Goal: Information Seeking & Learning: Find specific fact

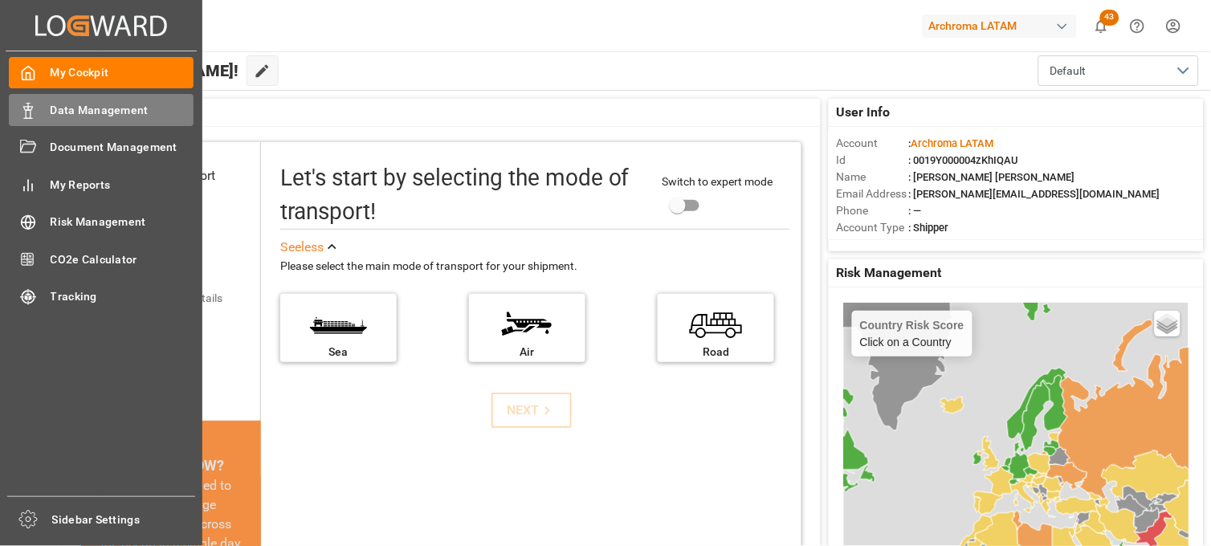
click at [147, 109] on span "Data Management" at bounding box center [123, 110] width 144 height 17
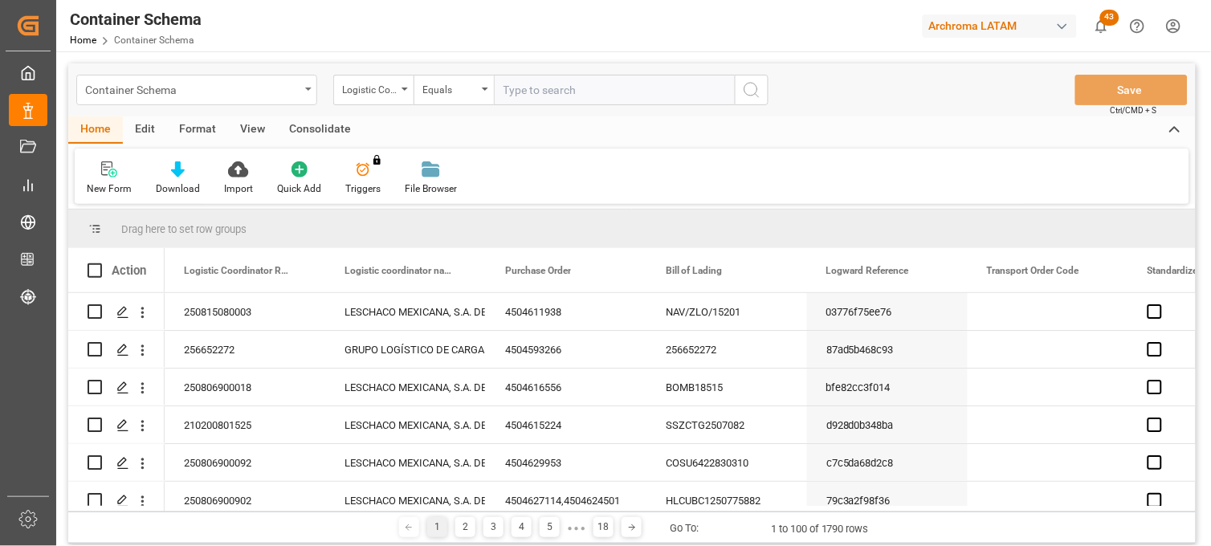
click at [301, 91] on div "Container Schema" at bounding box center [196, 90] width 241 height 31
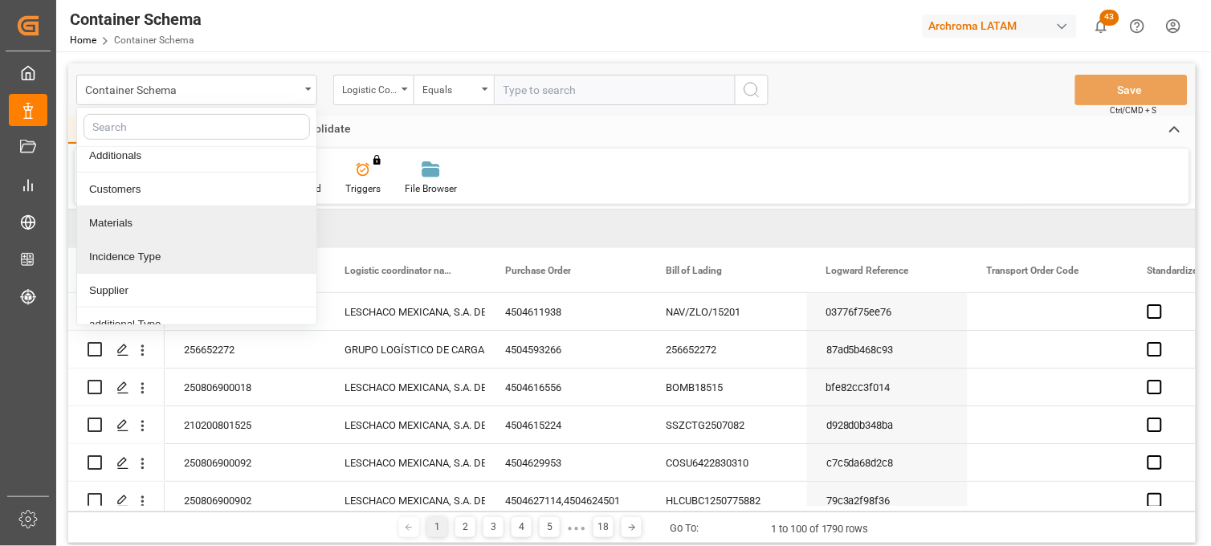
scroll to position [178, 0]
click at [147, 227] on div "Materials" at bounding box center [196, 222] width 239 height 34
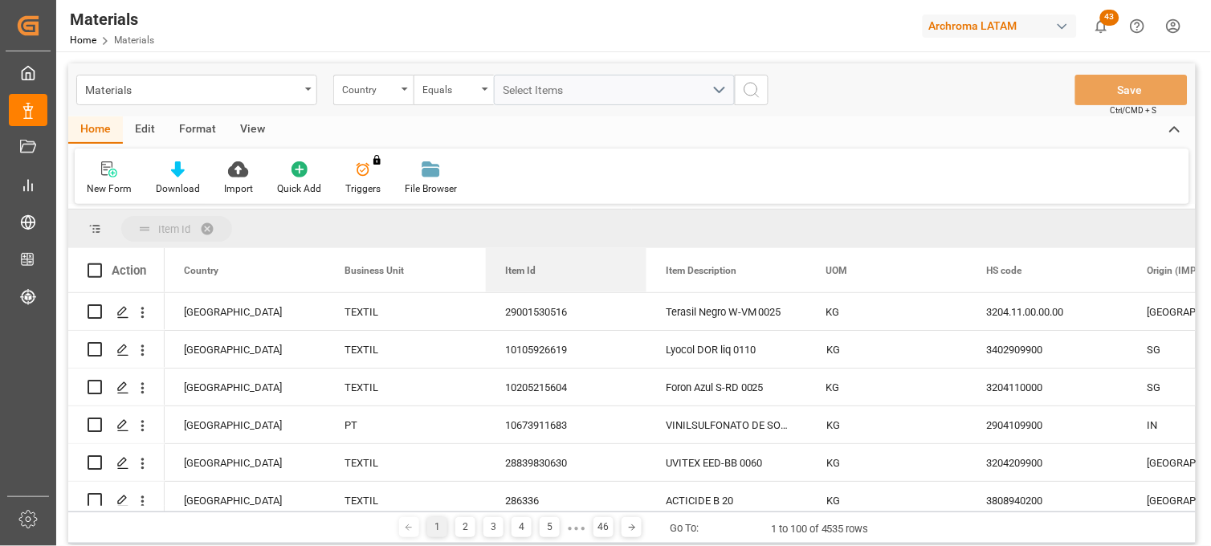
drag, startPoint x: 535, startPoint y: 279, endPoint x: 468, endPoint y: 231, distance: 82.5
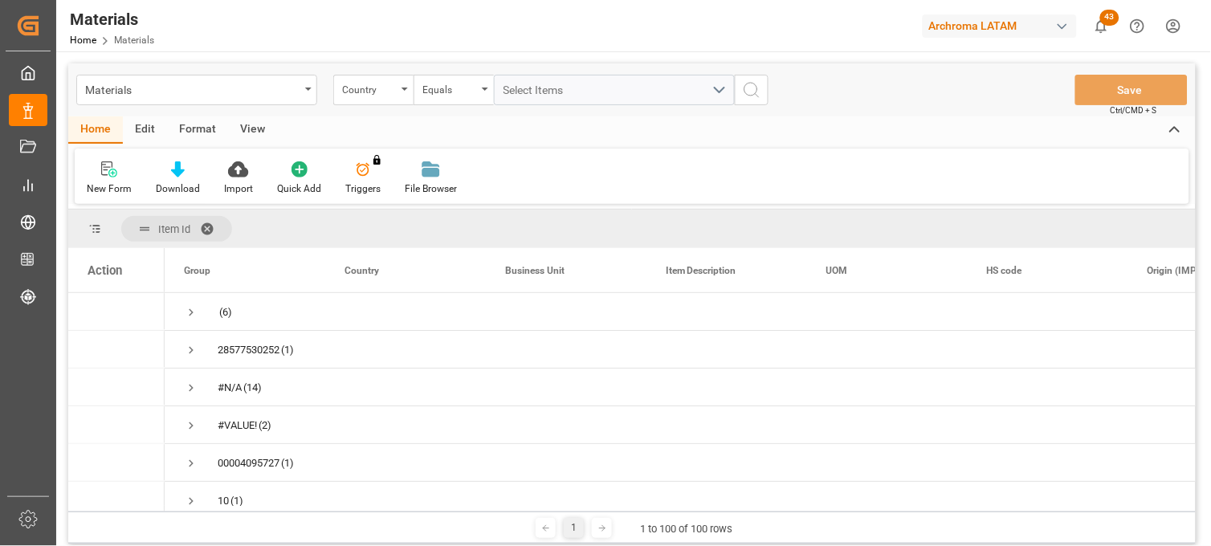
click at [210, 222] on span at bounding box center [213, 229] width 26 height 14
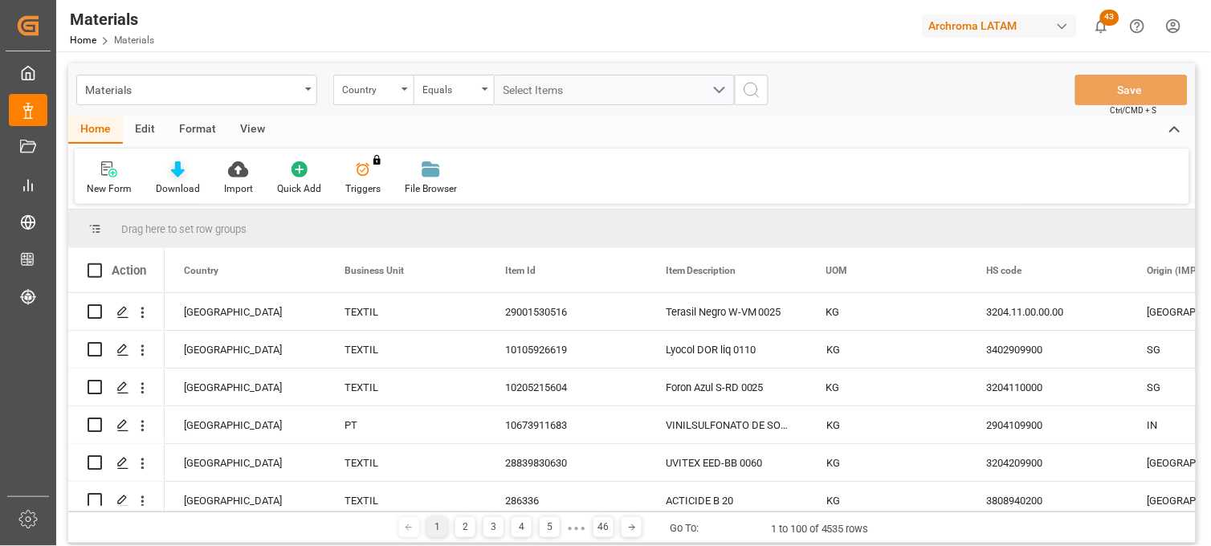
click at [186, 186] on div "Download" at bounding box center [178, 189] width 44 height 14
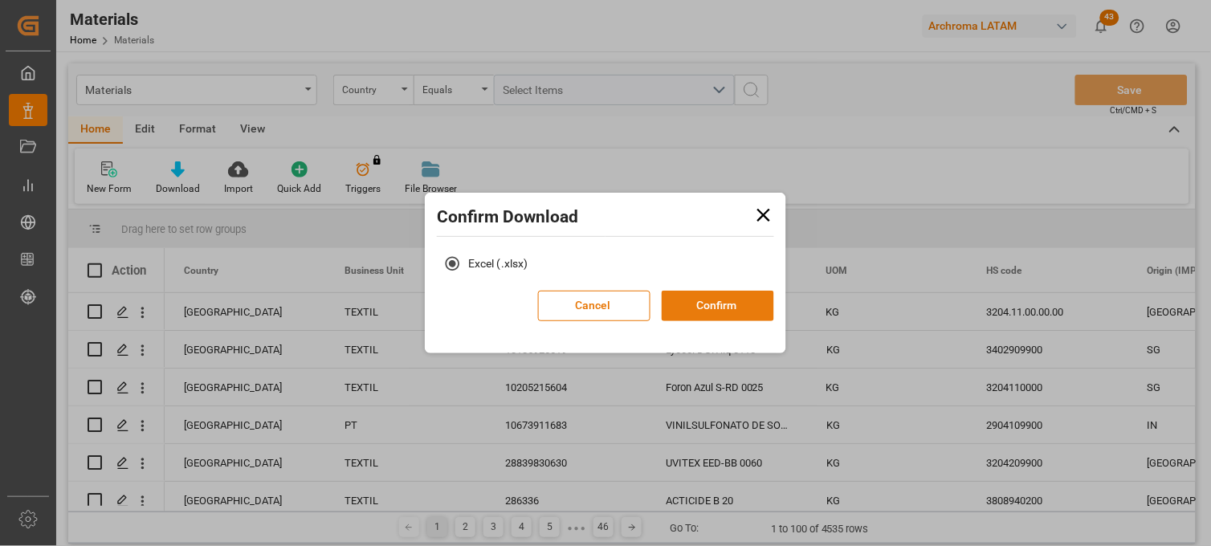
click at [717, 310] on button "Confirm" at bounding box center [718, 306] width 112 height 31
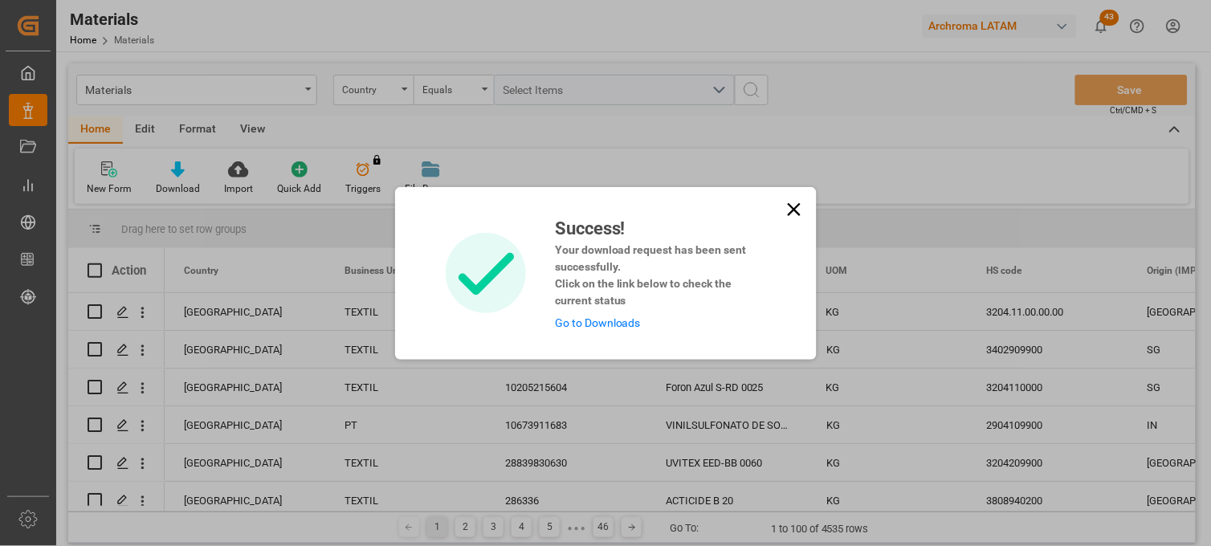
click at [613, 323] on link "Go to Downloads" at bounding box center [598, 323] width 86 height 13
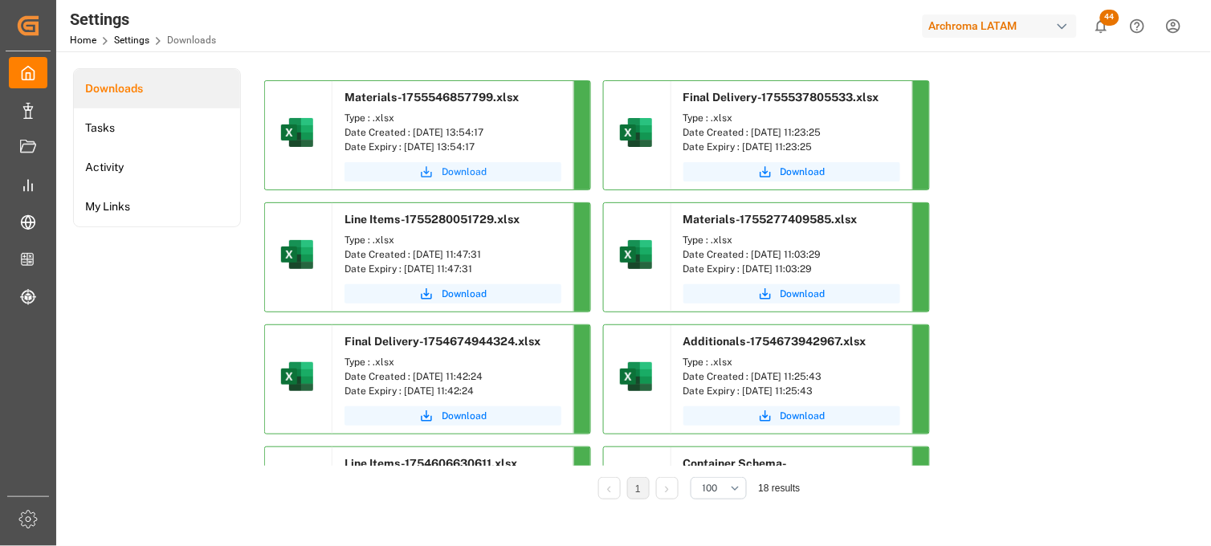
click at [469, 173] on span "Download" at bounding box center [464, 172] width 45 height 14
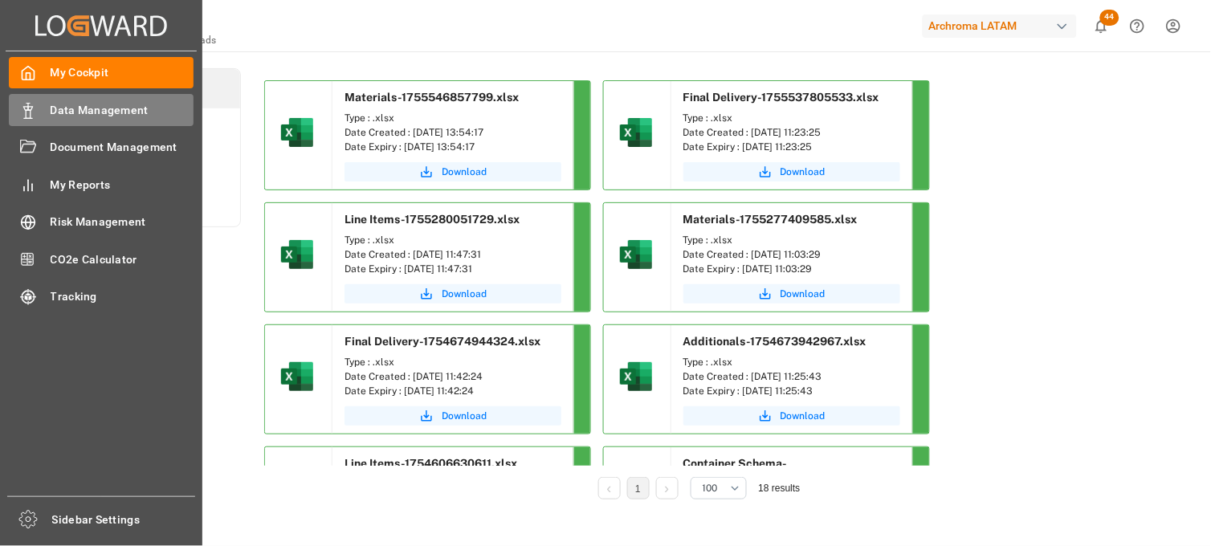
click at [112, 107] on span "Data Management" at bounding box center [123, 110] width 144 height 17
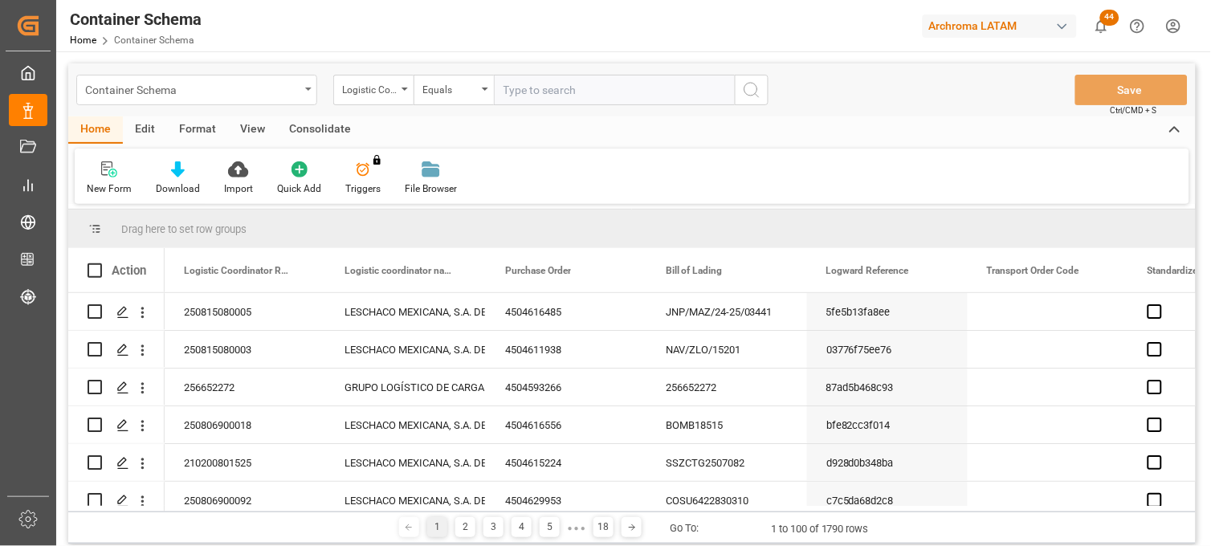
click at [304, 90] on div "Container Schema" at bounding box center [196, 90] width 241 height 31
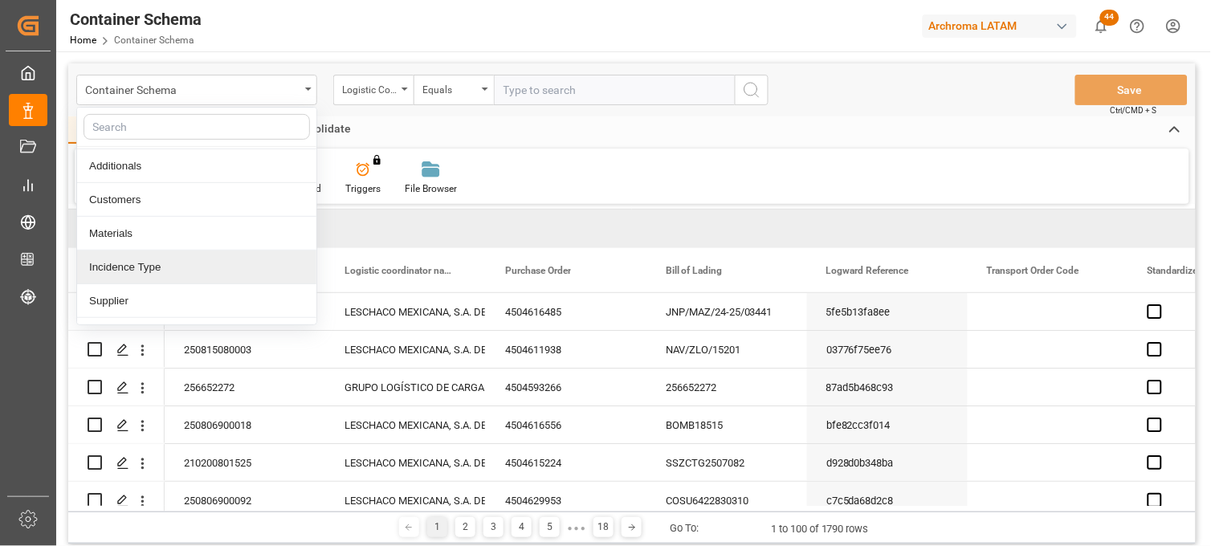
scroll to position [178, 0]
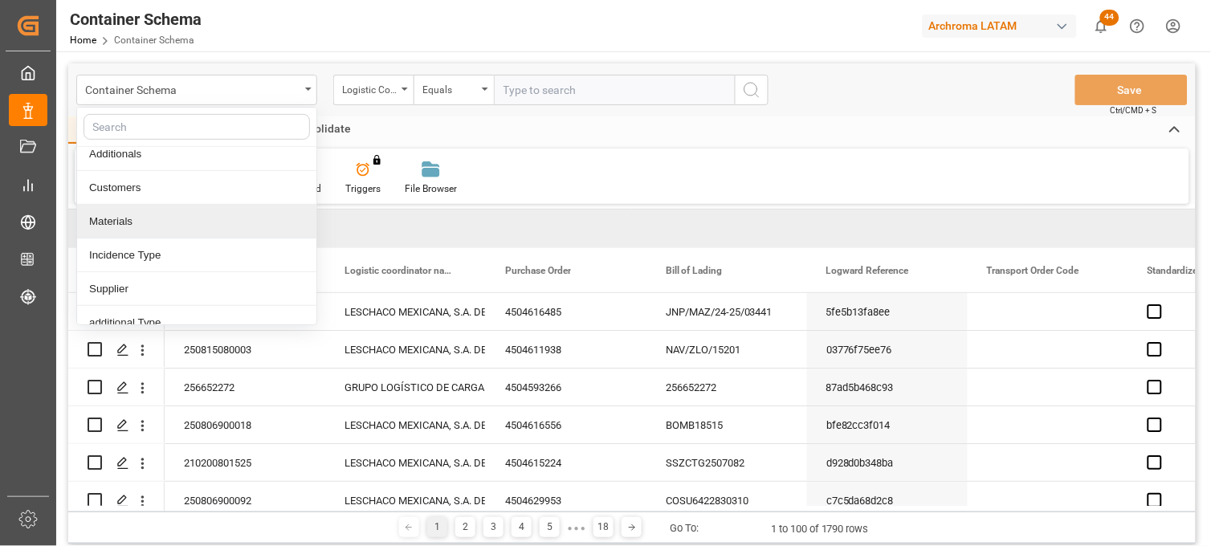
click at [159, 229] on div "Materials" at bounding box center [196, 222] width 239 height 34
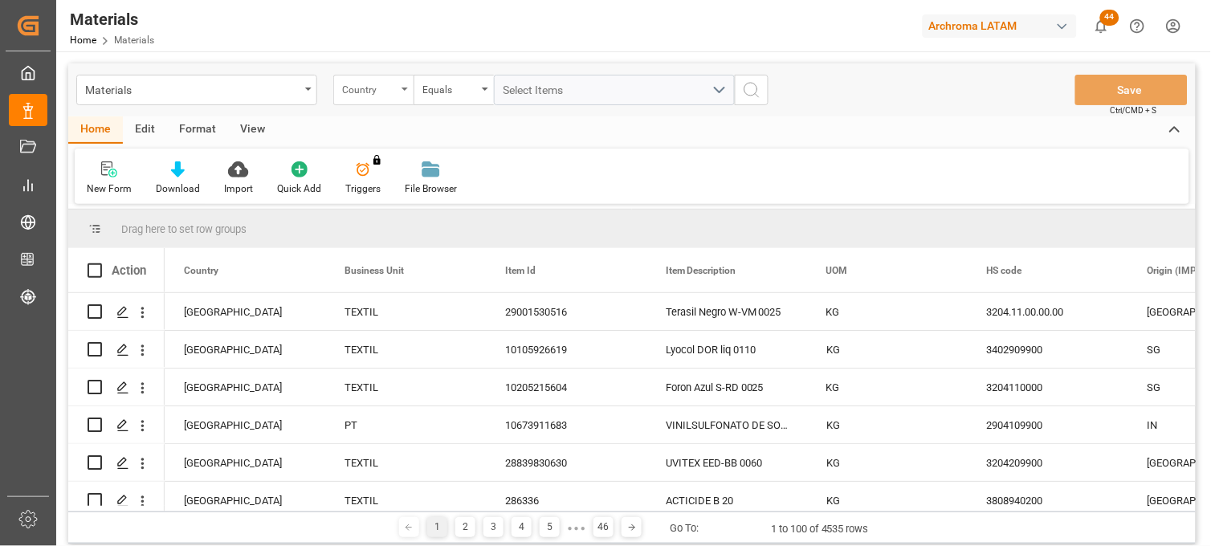
click at [391, 90] on div "Country" at bounding box center [369, 88] width 55 height 18
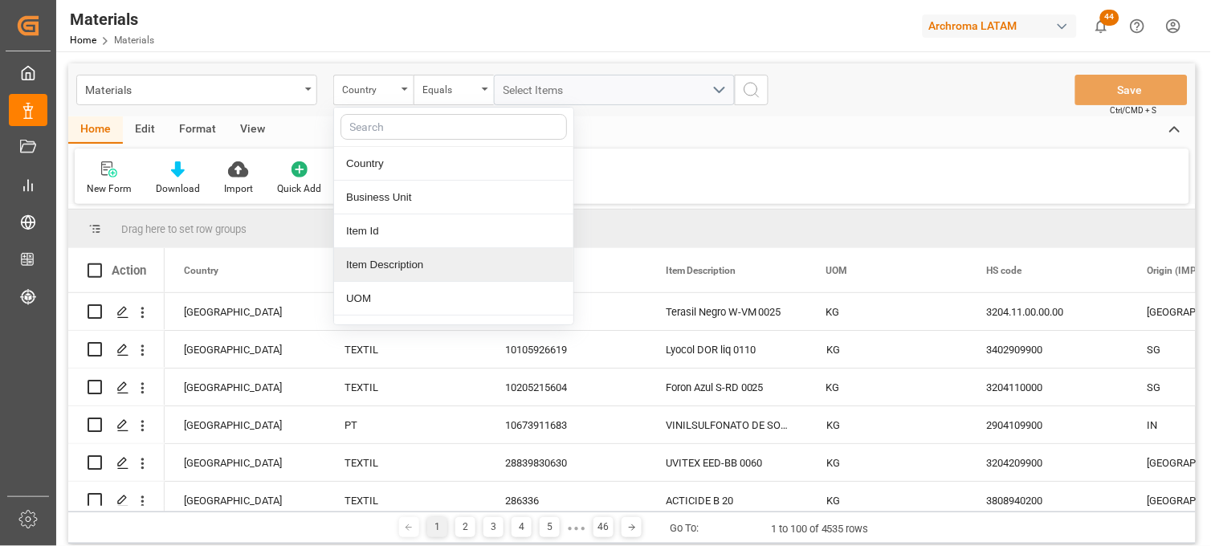
click at [410, 263] on div "Item Description" at bounding box center [453, 265] width 239 height 34
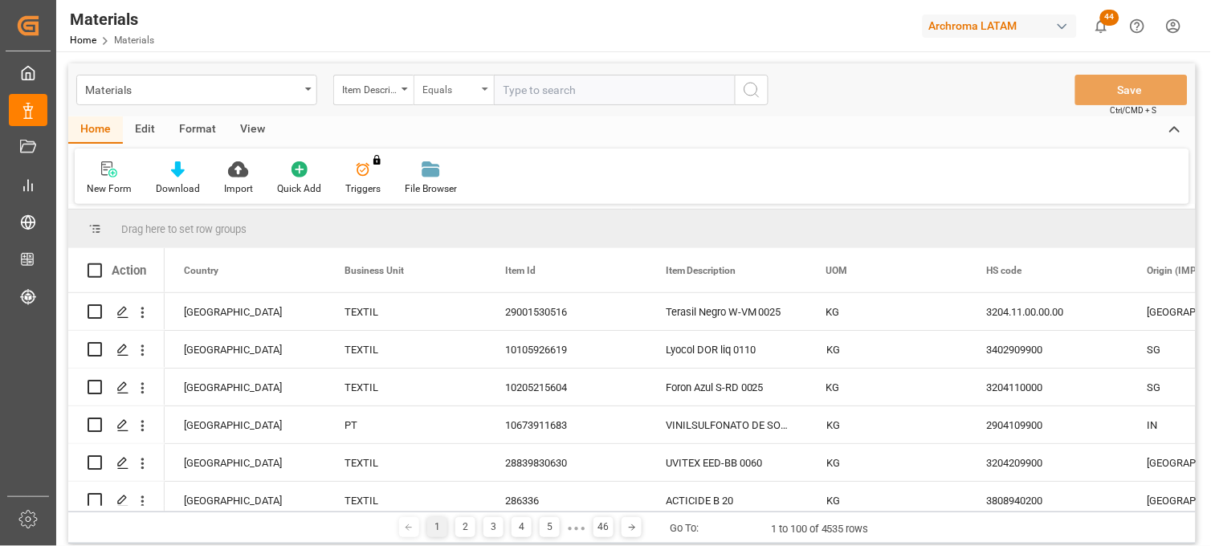
click at [464, 80] on div "Equals" at bounding box center [450, 88] width 55 height 18
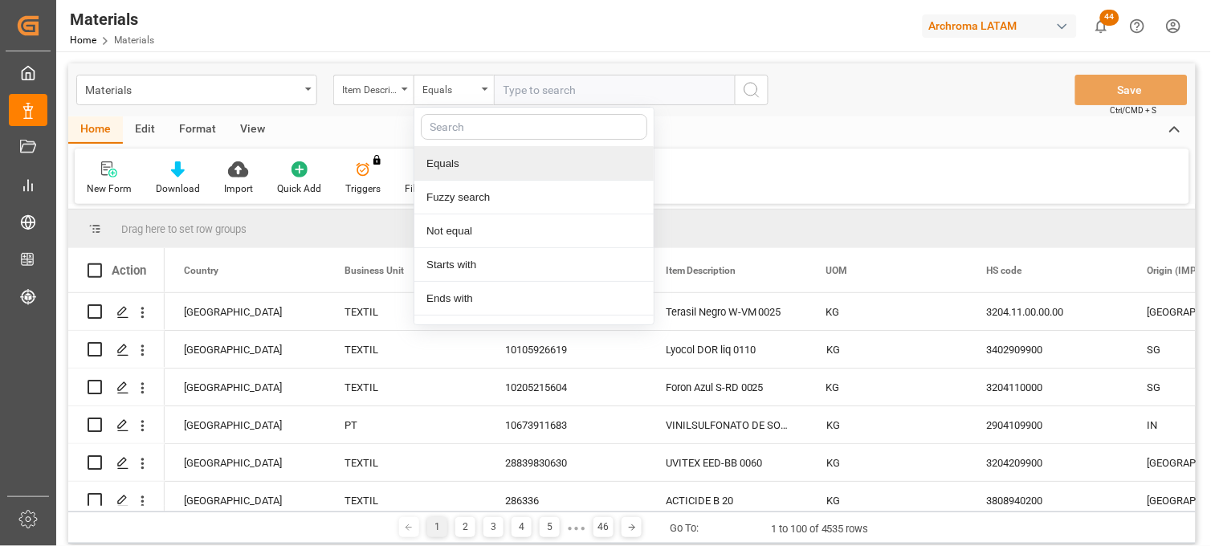
click at [525, 93] on input "text" at bounding box center [614, 90] width 241 height 31
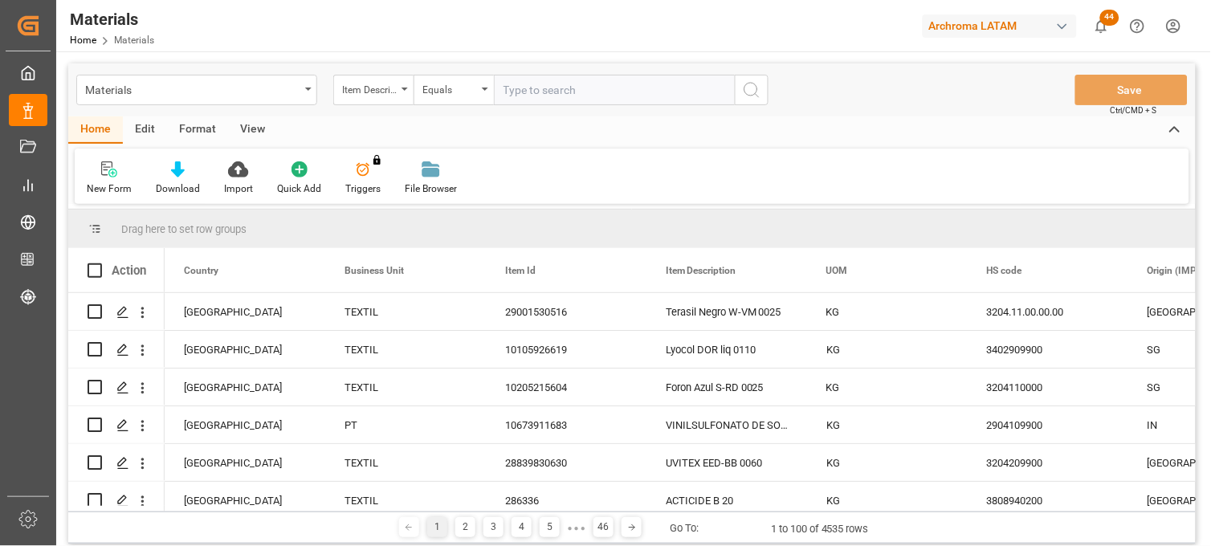
paste input "28807530959"
type input "28807530959"
click at [752, 92] on icon "search button" at bounding box center [751, 89] width 19 height 19
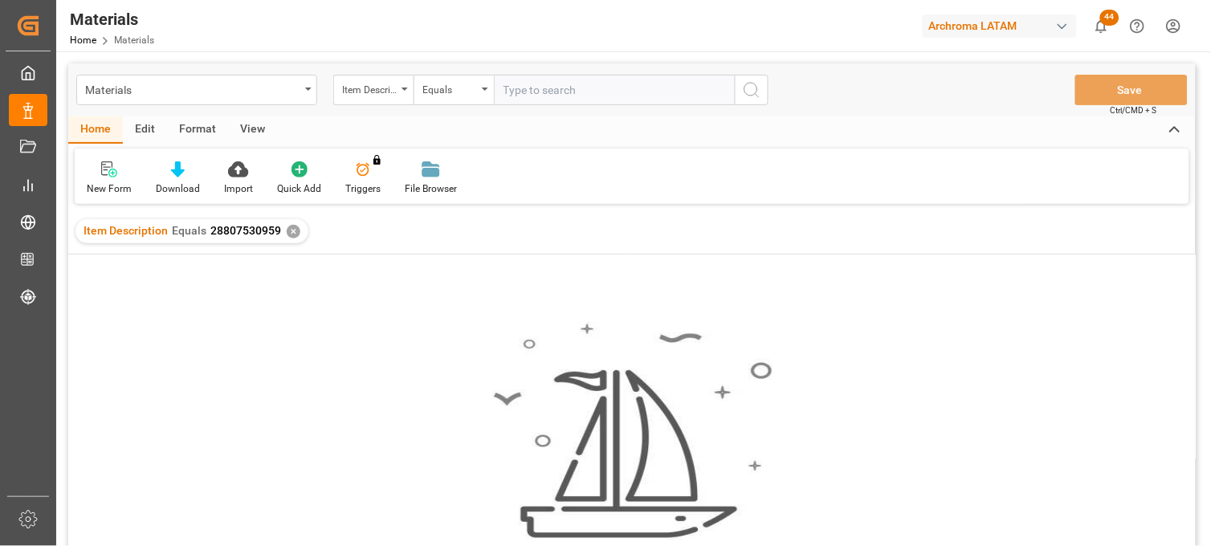
click at [289, 231] on div "✕" at bounding box center [294, 232] width 14 height 14
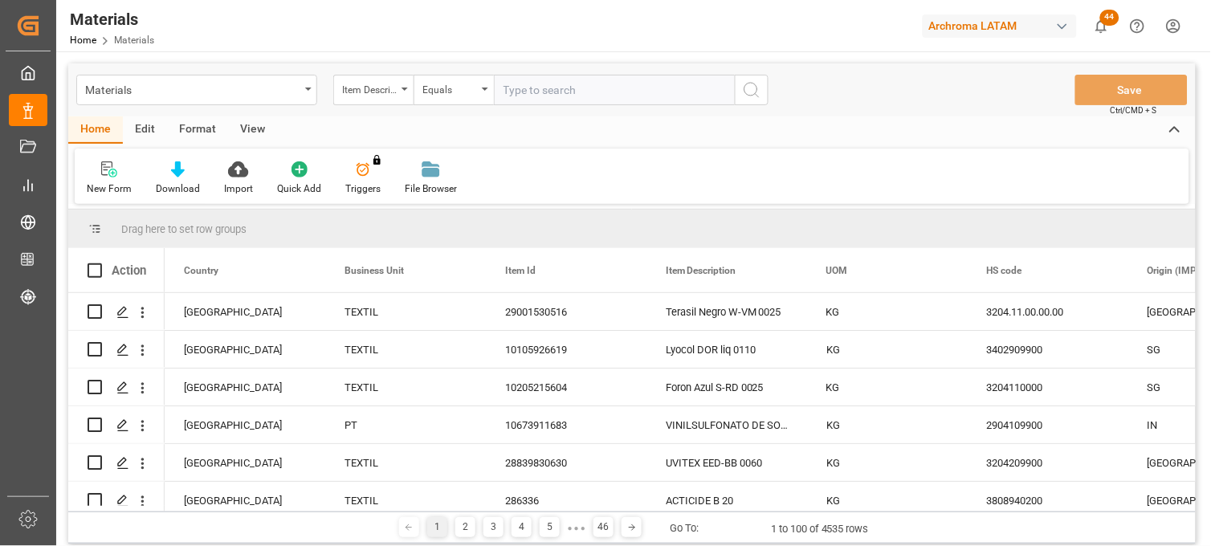
click at [537, 86] on input "text" at bounding box center [614, 90] width 241 height 31
paste input "28752830621"
type input "28752830621"
click at [750, 91] on icon "search button" at bounding box center [751, 89] width 19 height 19
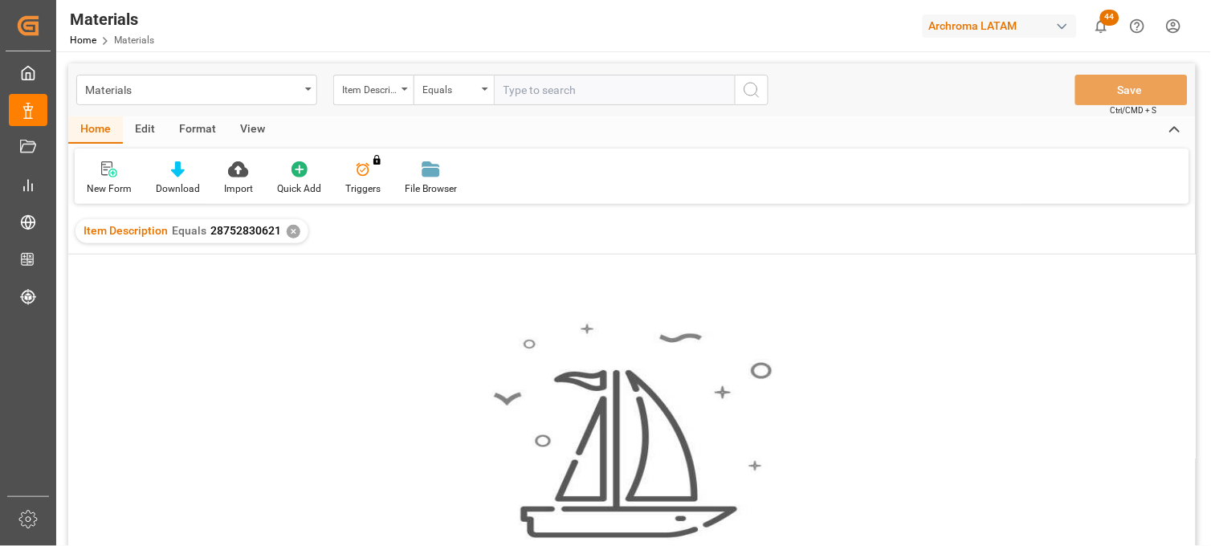
click at [292, 233] on div "✕" at bounding box center [294, 232] width 14 height 14
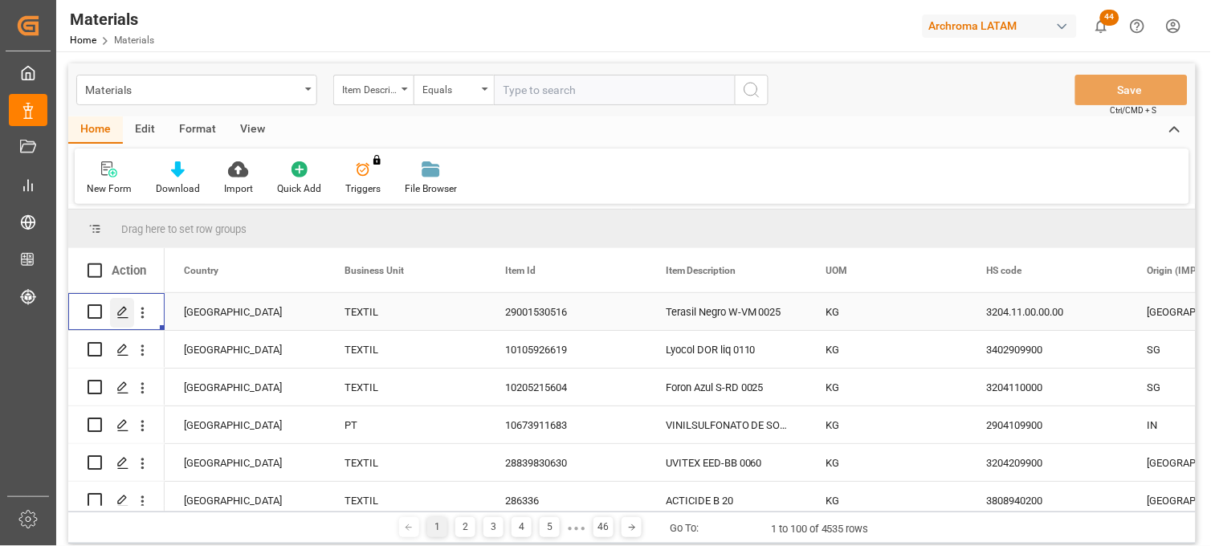
click at [122, 315] on icon "Press SPACE to select this row." at bounding box center [122, 312] width 13 height 13
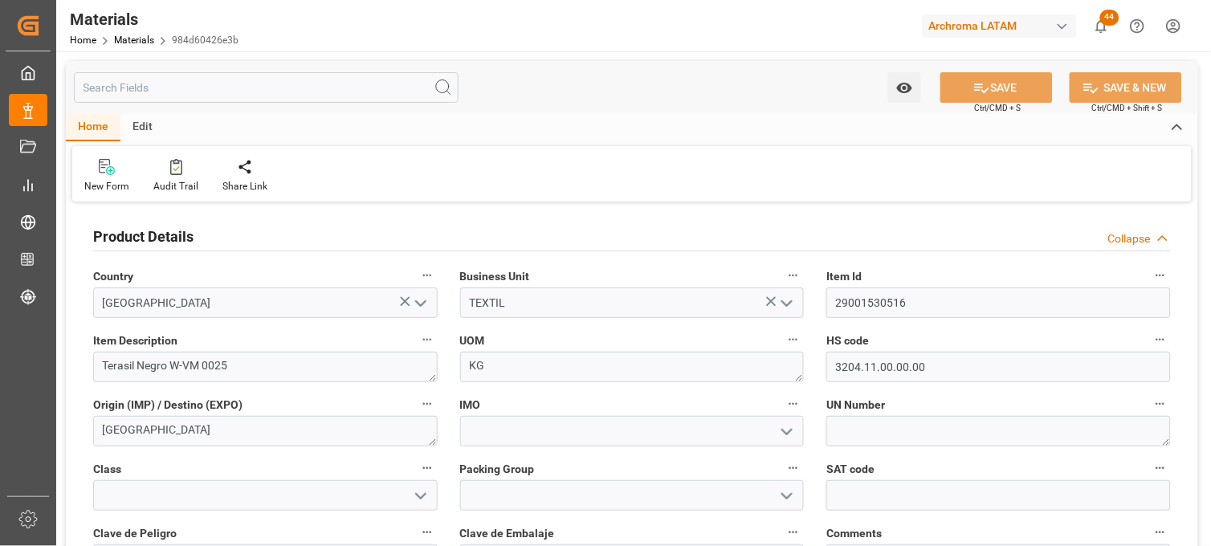
scroll to position [89, 0]
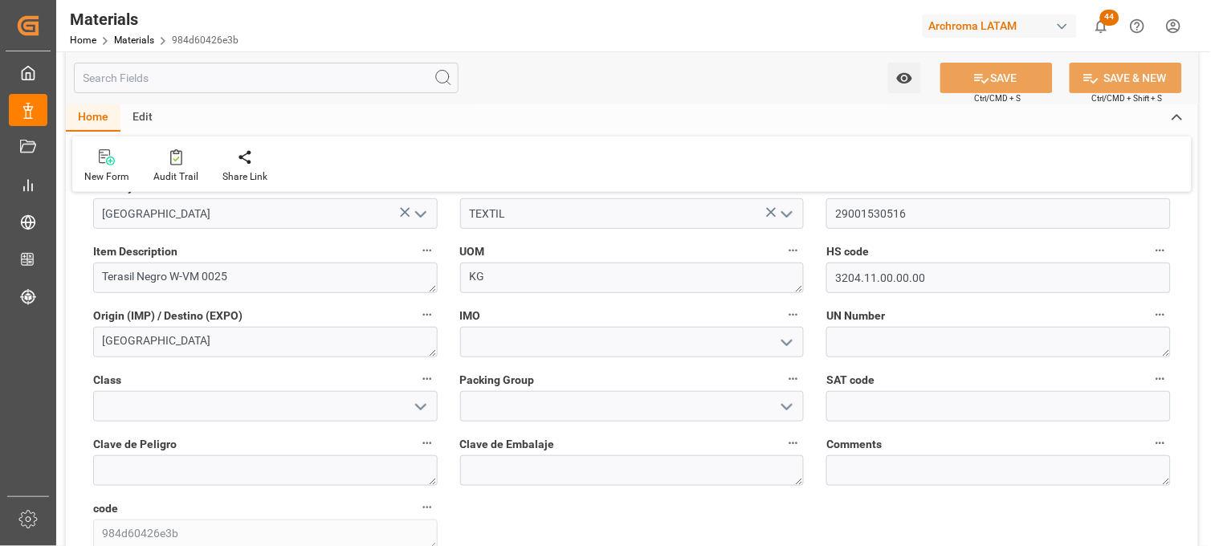
click at [792, 339] on icon "open menu" at bounding box center [787, 342] width 19 height 19
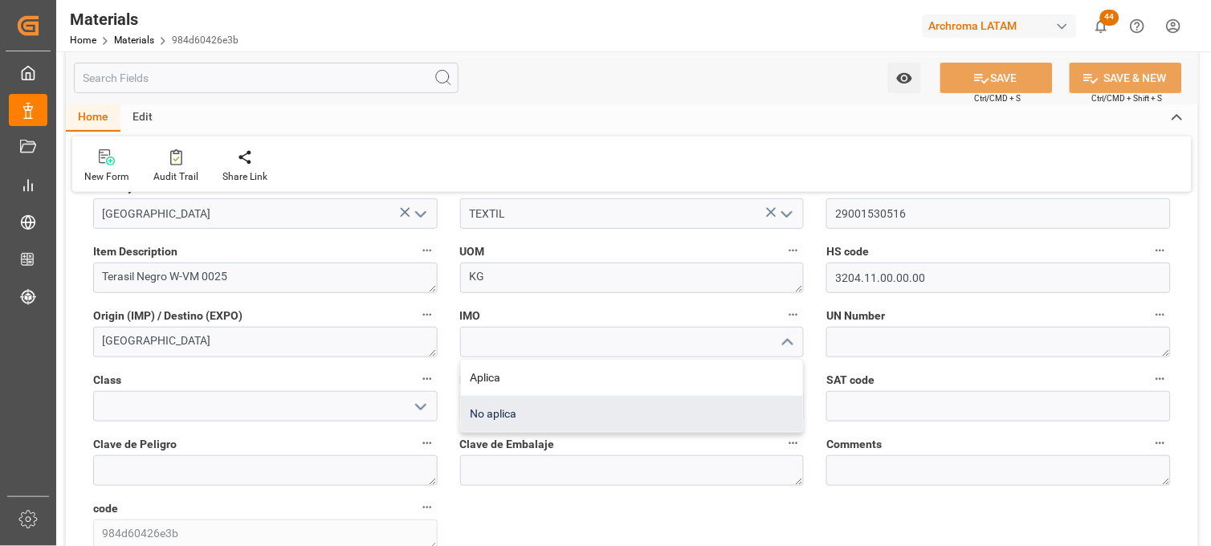
click at [646, 410] on div "No aplica" at bounding box center [632, 414] width 343 height 36
type input "No aplica"
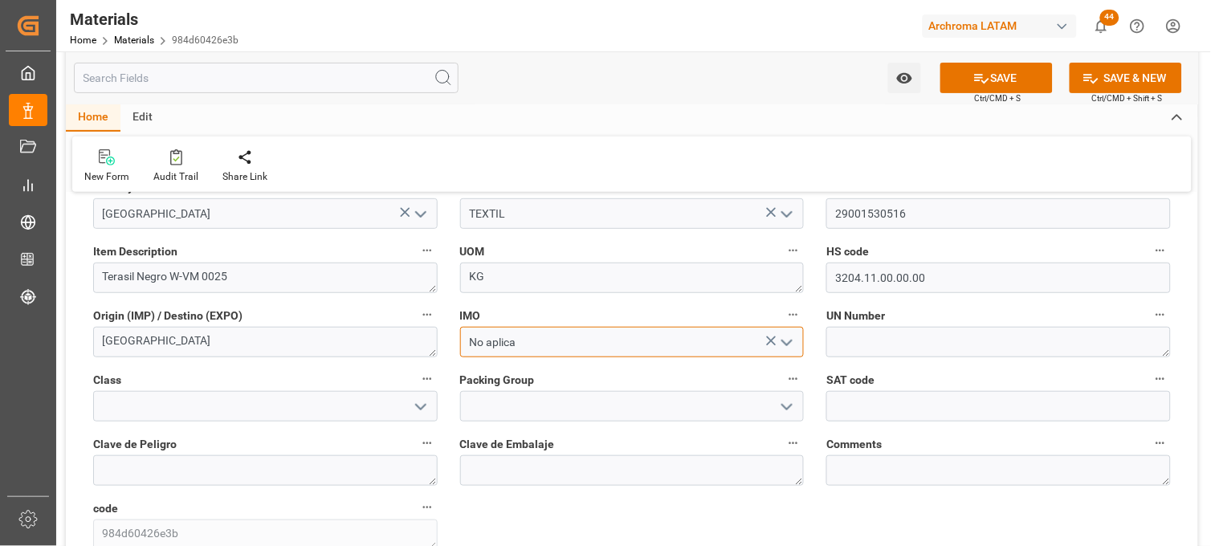
drag, startPoint x: 517, startPoint y: 341, endPoint x: 451, endPoint y: 341, distance: 65.1
click at [451, 341] on div "No aplica" at bounding box center [632, 342] width 369 height 31
click at [773, 341] on icon at bounding box center [772, 342] width 10 height 10
click at [790, 340] on icon "open menu" at bounding box center [787, 342] width 19 height 19
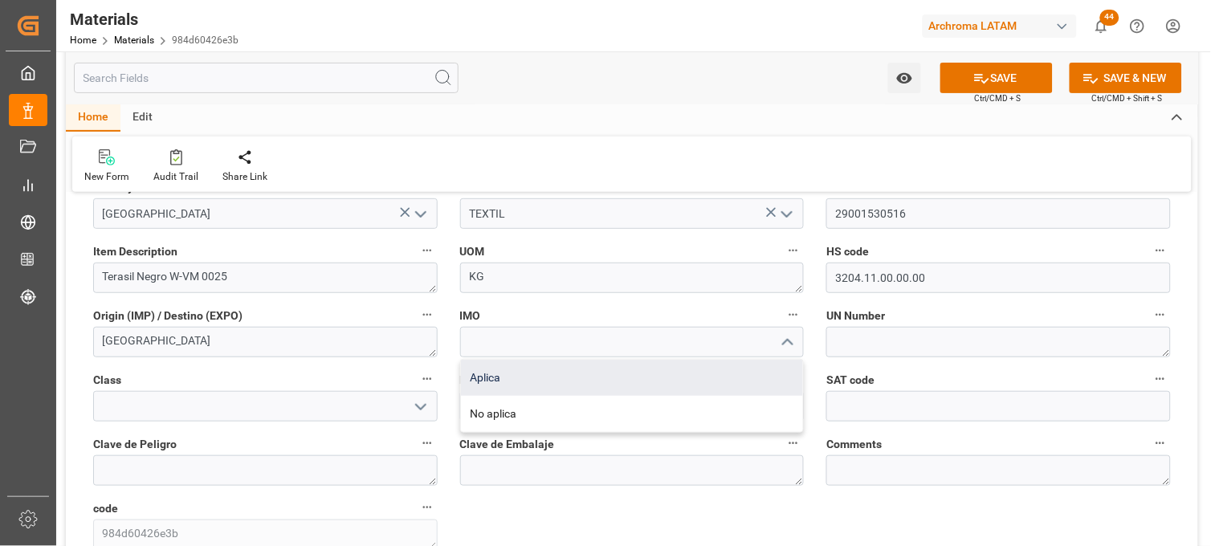
click at [544, 378] on div "Aplica" at bounding box center [632, 378] width 343 height 36
type input "Aplica"
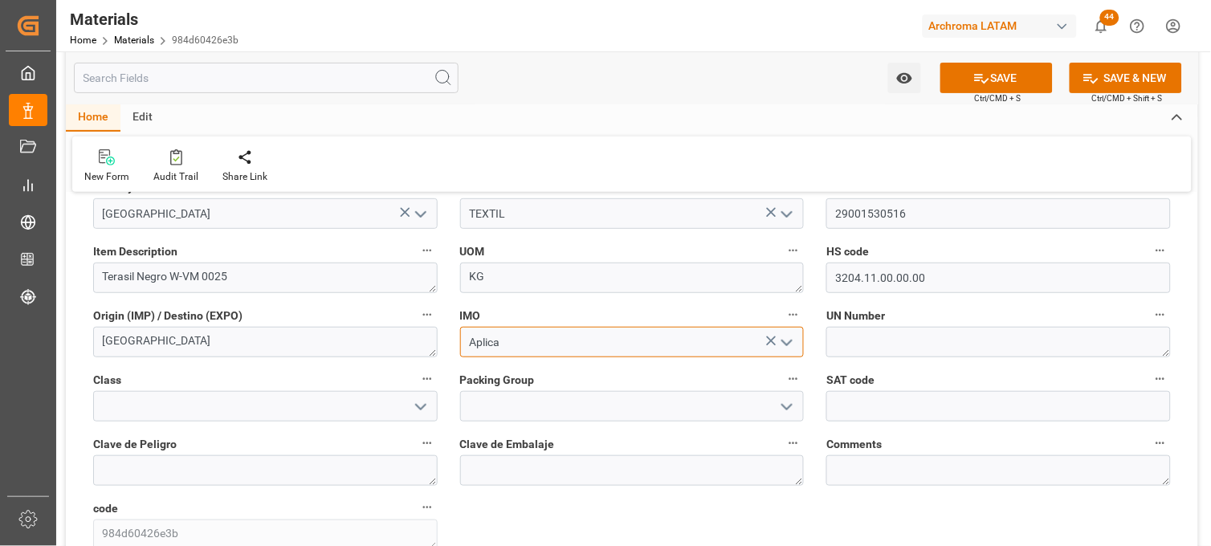
drag, startPoint x: 504, startPoint y: 343, endPoint x: 453, endPoint y: 341, distance: 50.7
click at [453, 341] on div "Aplica" at bounding box center [632, 342] width 369 height 31
click at [772, 338] on icon at bounding box center [771, 341] width 17 height 17
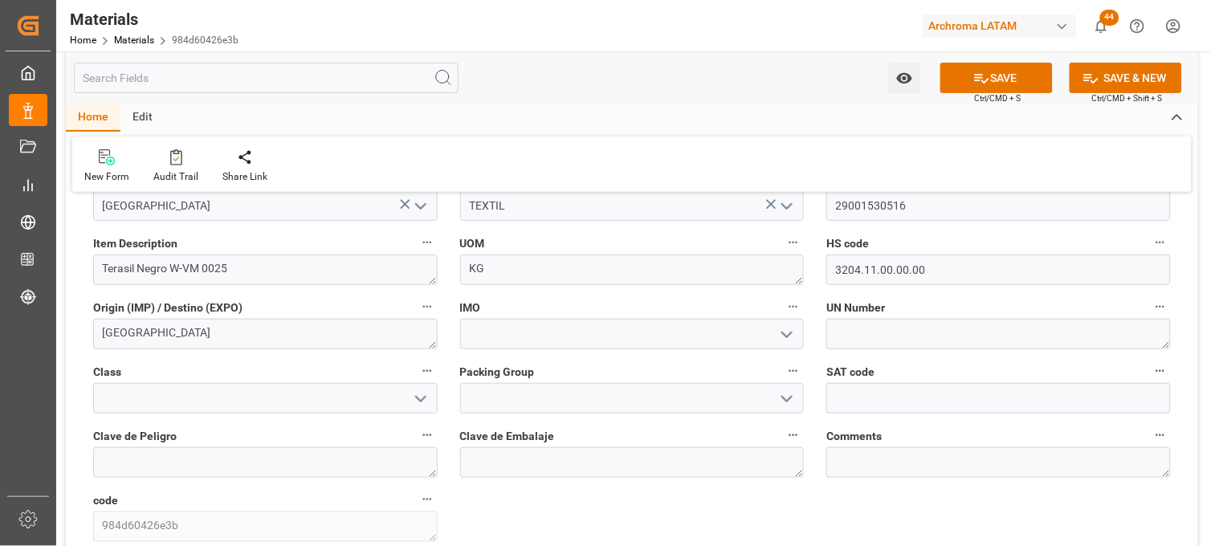
scroll to position [66, 0]
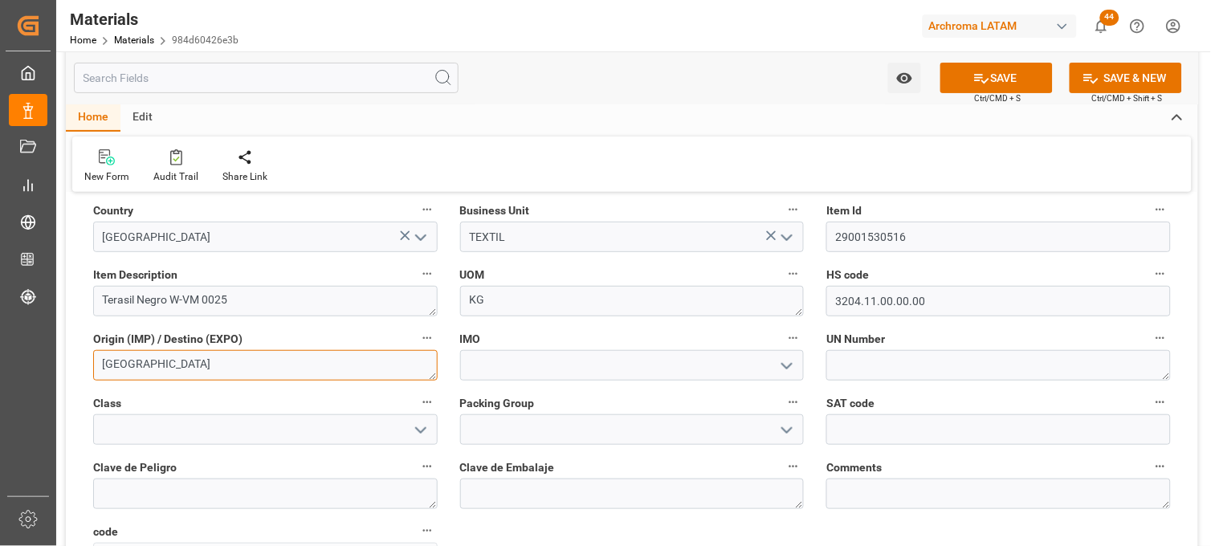
click at [281, 374] on textarea "[GEOGRAPHIC_DATA]" at bounding box center [265, 365] width 345 height 31
click at [140, 40] on link "Materials" at bounding box center [134, 40] width 40 height 11
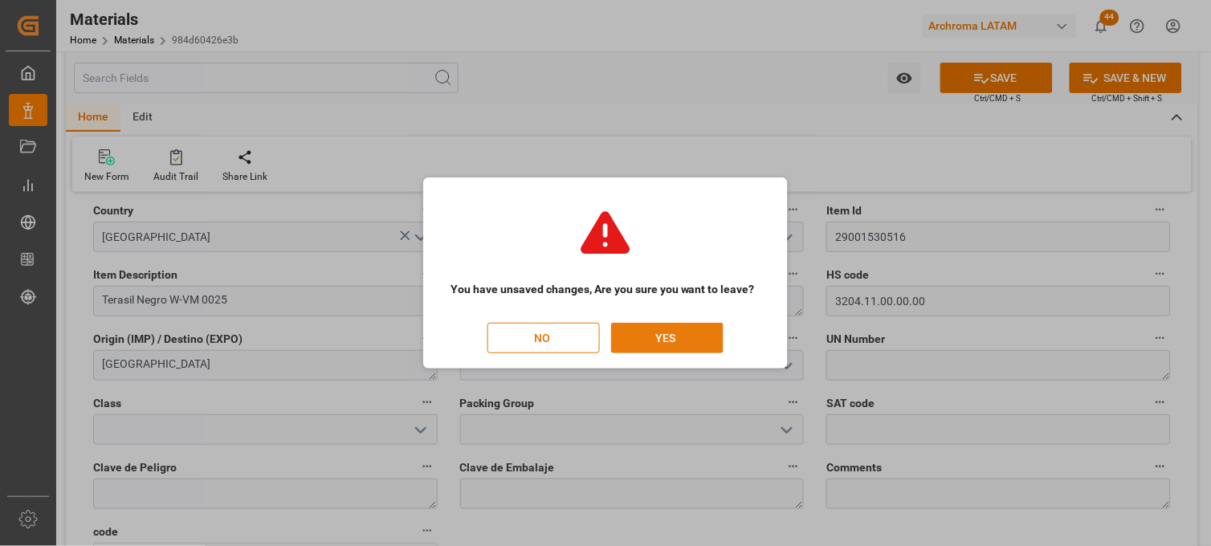
click at [661, 342] on button "YES" at bounding box center [667, 338] width 112 height 31
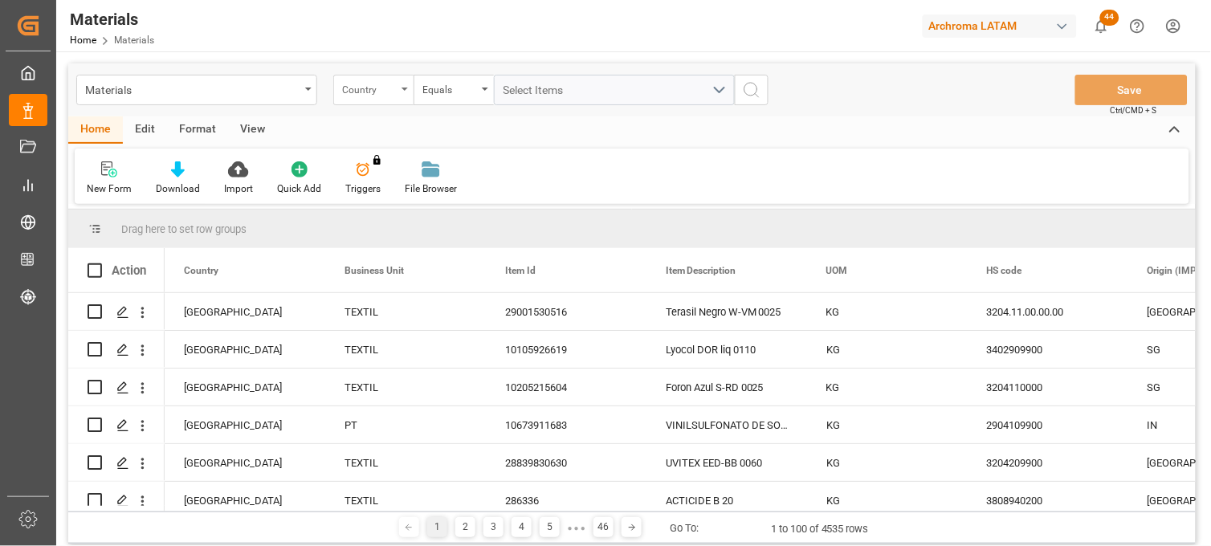
click at [379, 95] on div "Country" at bounding box center [369, 88] width 55 height 18
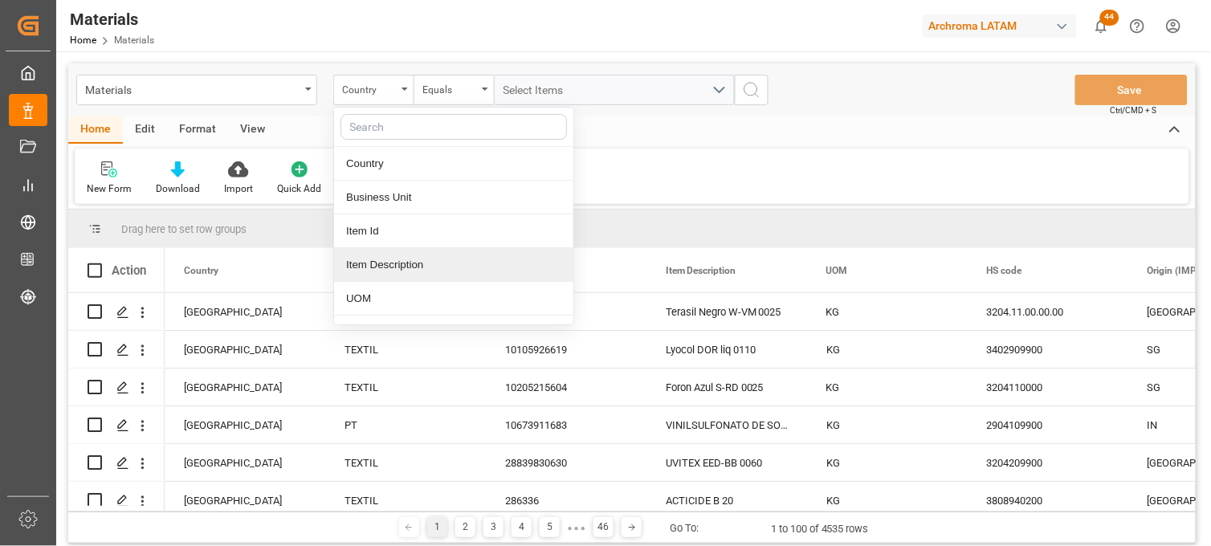
click at [388, 265] on div "Item Description" at bounding box center [453, 265] width 239 height 34
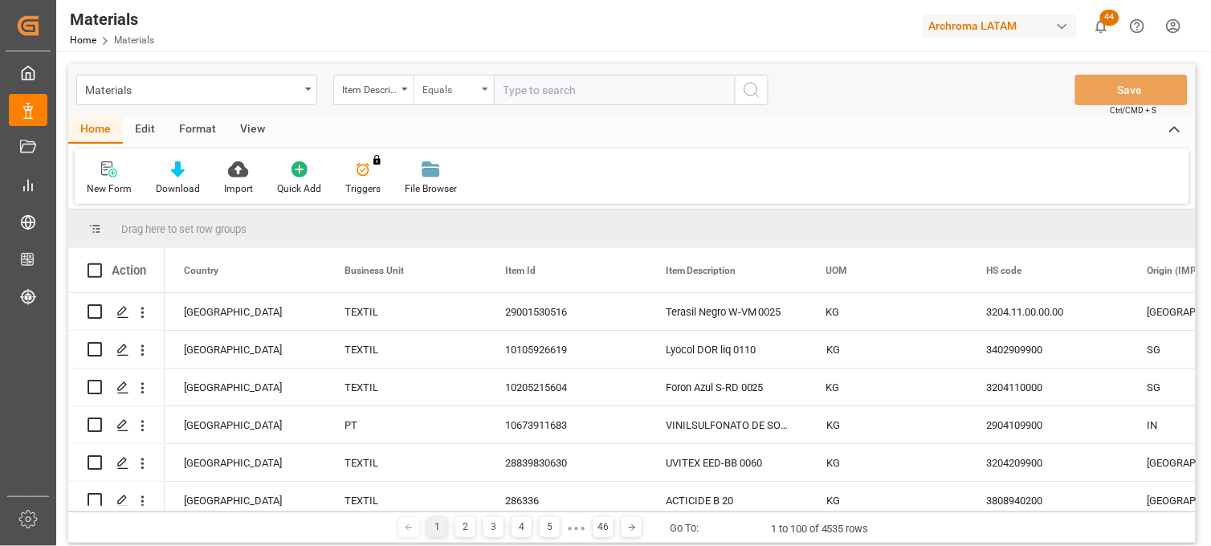
click at [461, 80] on div "Equals" at bounding box center [450, 88] width 55 height 18
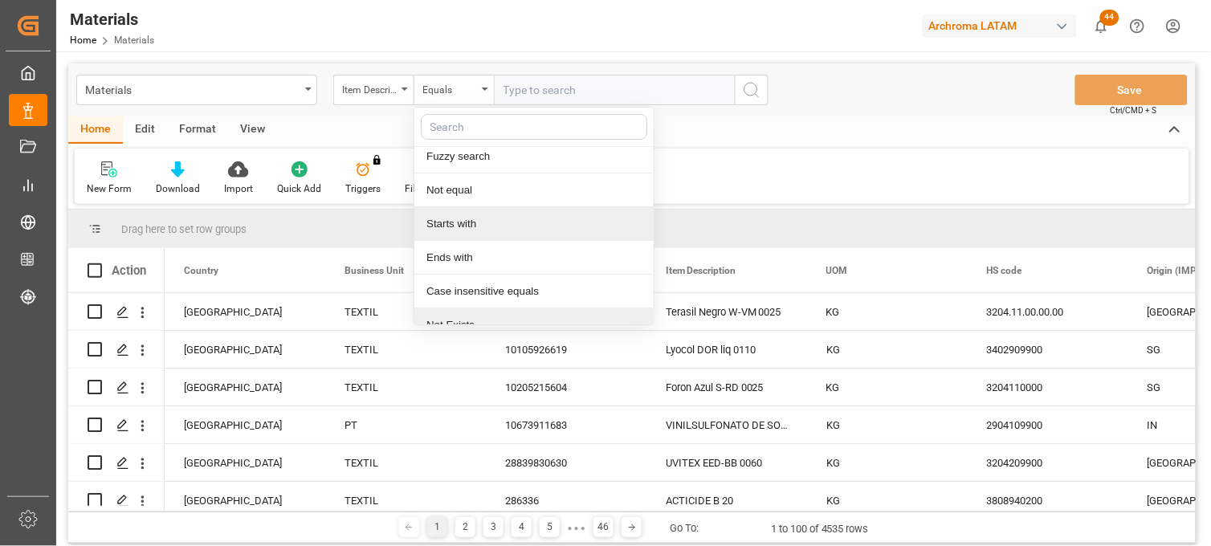
scroll to position [92, 0]
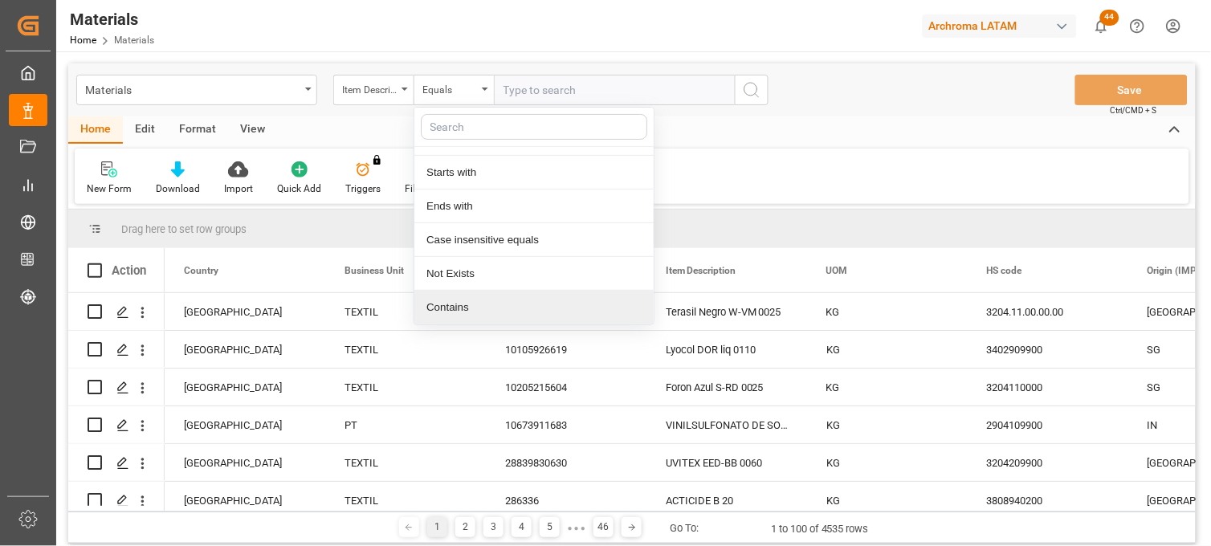
click at [452, 308] on div "Contains" at bounding box center [534, 308] width 239 height 34
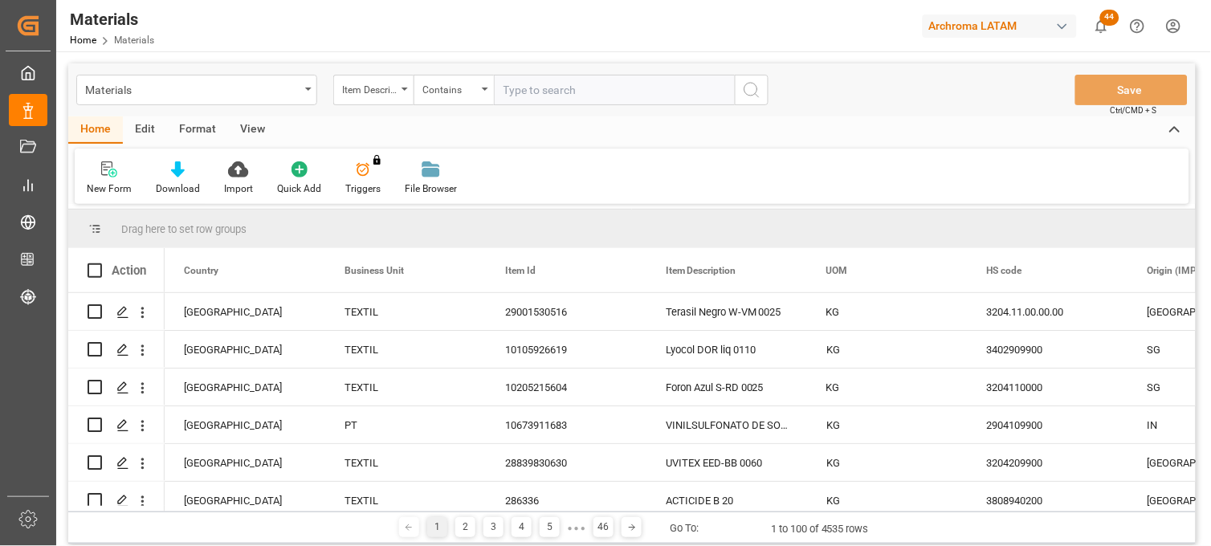
paste input "10114713168 10123627137 28223130049 10412923057 28664623057 27427324067 1009223…"
click at [654, 86] on input "10114713168 10123627137 28223130049 10412923057 28664623057 27427324067 1009223…" at bounding box center [614, 90] width 241 height 31
click at [664, 89] on input "10114713168 10123627137 28223130049 10412923057 28664623057 27427324067,1009223…" at bounding box center [614, 90] width 241 height 31
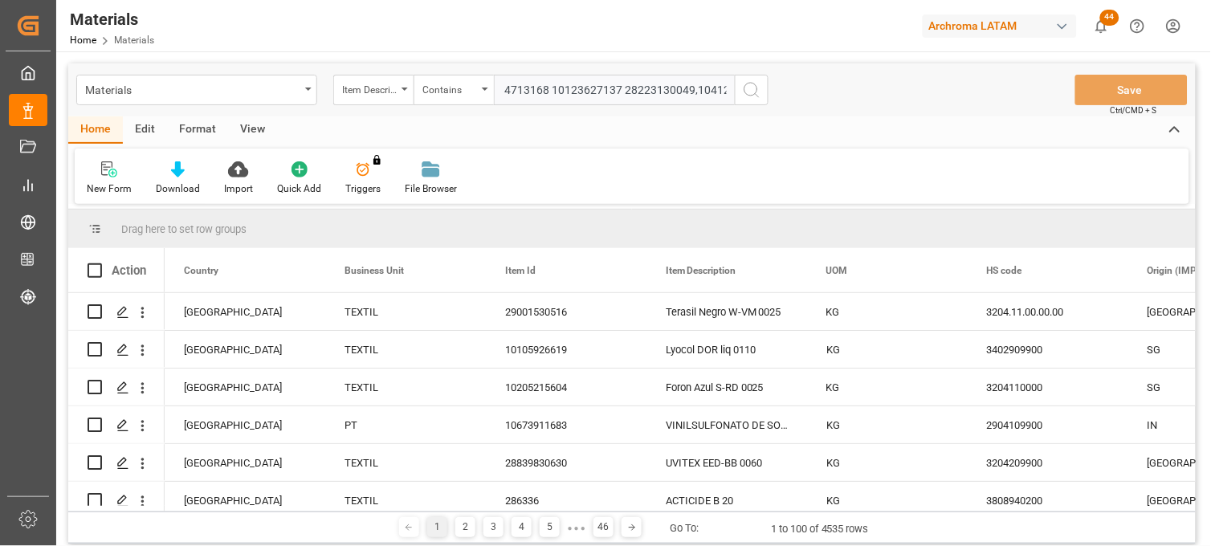
scroll to position [0, 0]
click at [643, 86] on input "10114713168 10123627137 28223130049,10412923057,28664623057,27427324067,1009223…" at bounding box center [614, 90] width 241 height 31
type input "10114713168,10123627137,28223130049,10412923057,28664623057,27427324067,1009223…"
click at [761, 89] on icon "search button" at bounding box center [751, 89] width 19 height 19
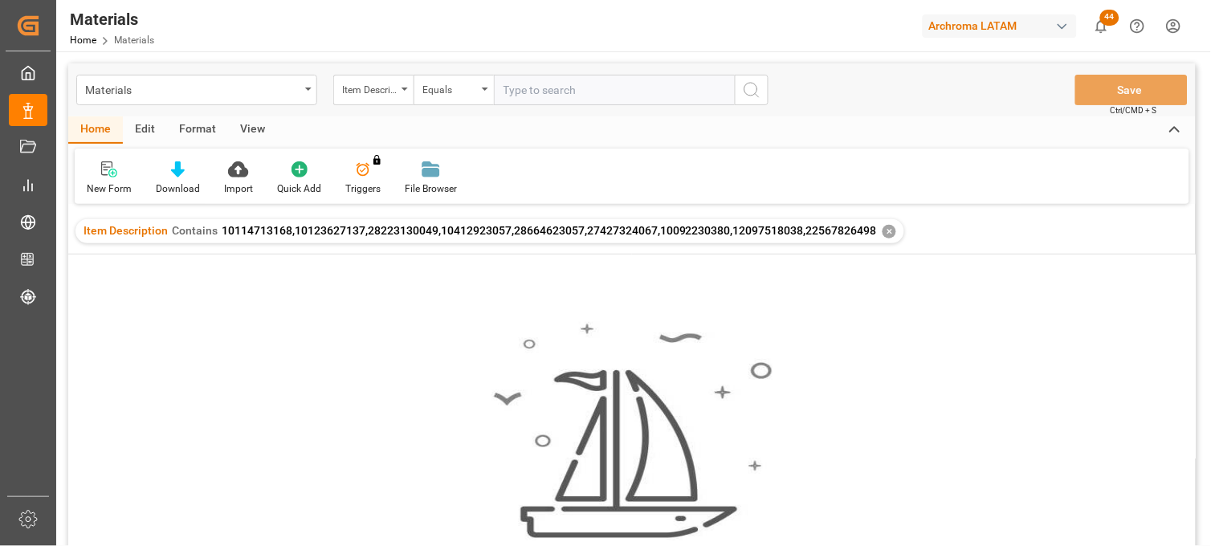
click at [884, 230] on div "✕" at bounding box center [890, 232] width 14 height 14
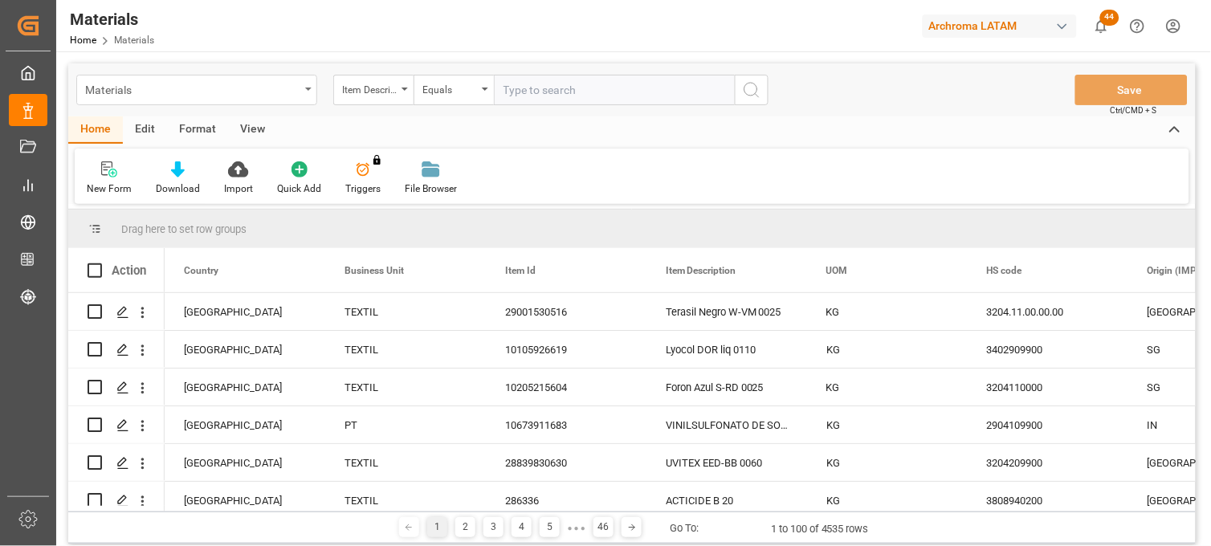
click at [308, 92] on div "Materials" at bounding box center [196, 90] width 241 height 31
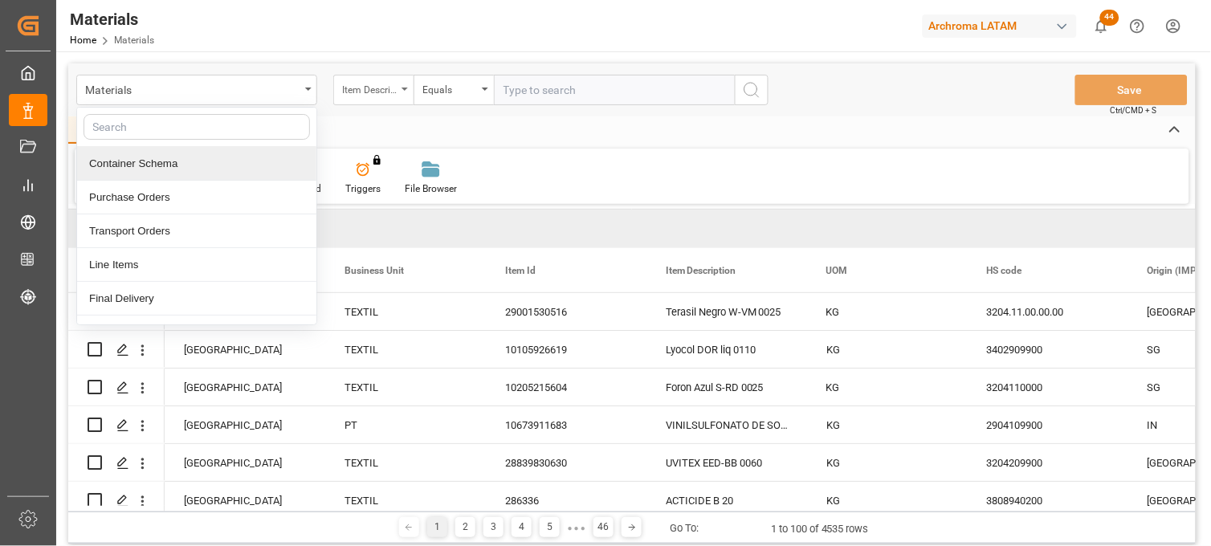
click at [389, 87] on div "Item Description" at bounding box center [369, 88] width 55 height 18
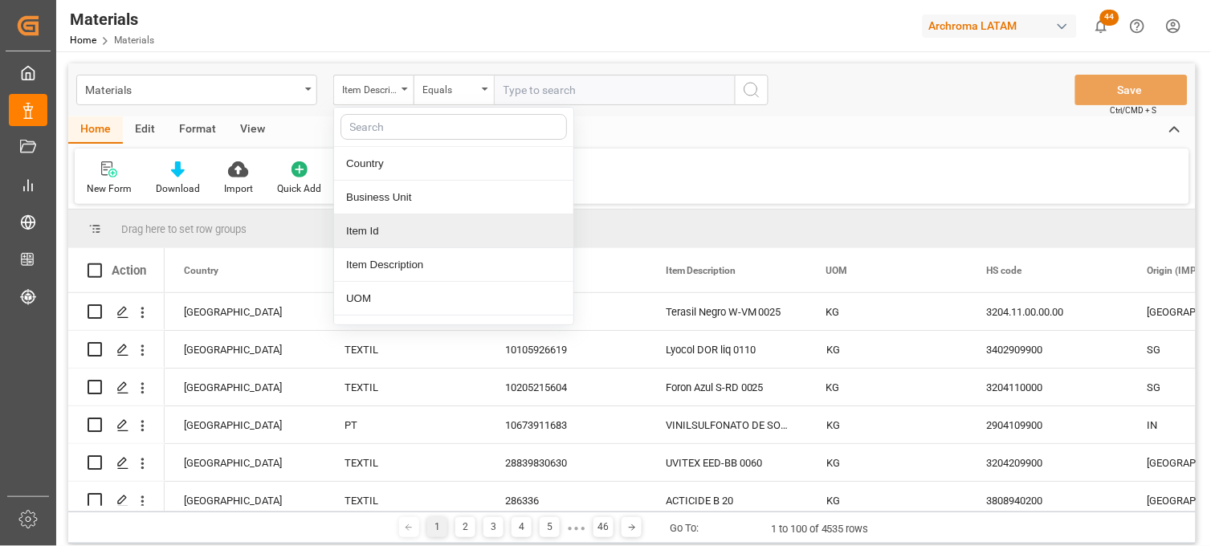
click at [410, 234] on div "Item Id" at bounding box center [453, 231] width 239 height 34
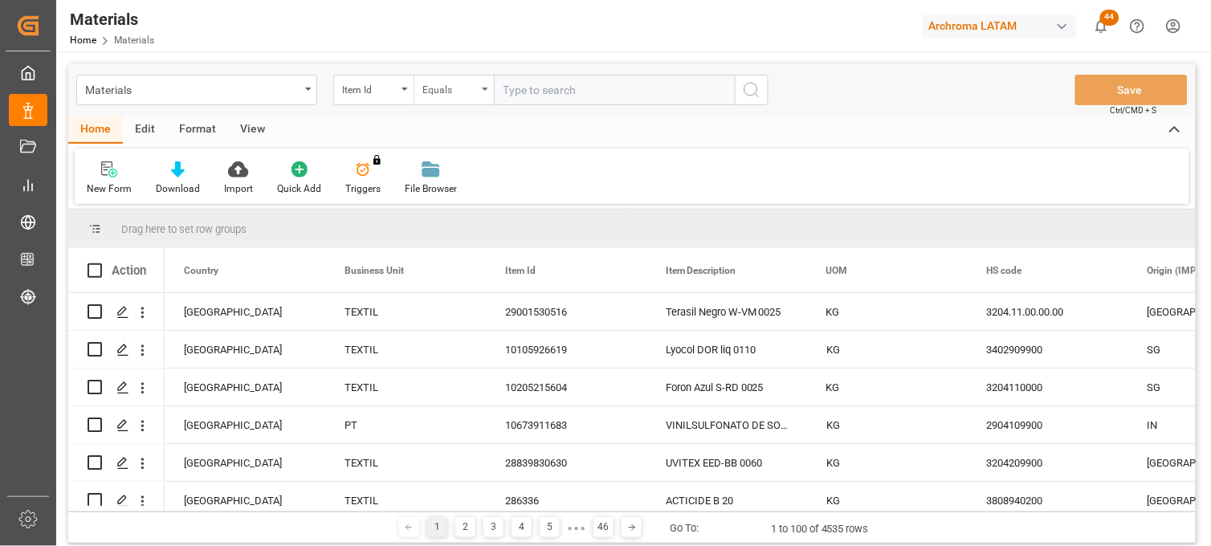
click at [472, 85] on div "Equals" at bounding box center [450, 88] width 55 height 18
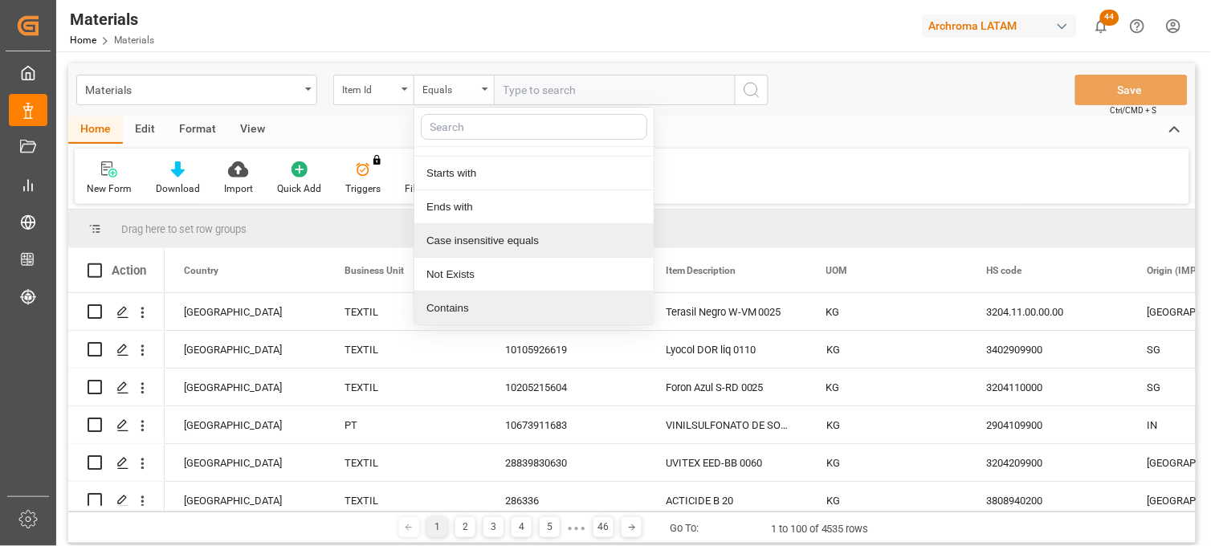
scroll to position [92, 0]
click at [488, 309] on div "Contains" at bounding box center [534, 308] width 239 height 34
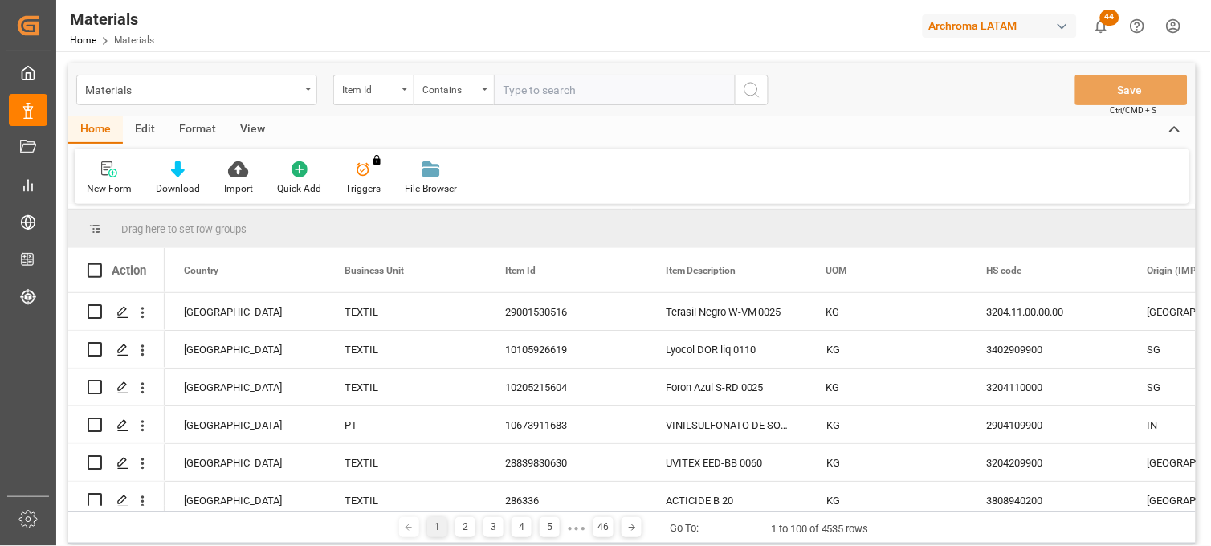
paste input "28778930823 28732530586 28824230786 28826930621 28812030786 28753530786 2873503…"
click at [657, 85] on input "28778930823 28732530586 28824230786 28826930621 28812030786 28753530786 2873503…" at bounding box center [614, 90] width 241 height 31
click at [615, 84] on input "28778930823 28732530586 28824230786 28826930621 28812030786 28753530786 2873503…" at bounding box center [614, 90] width 241 height 31
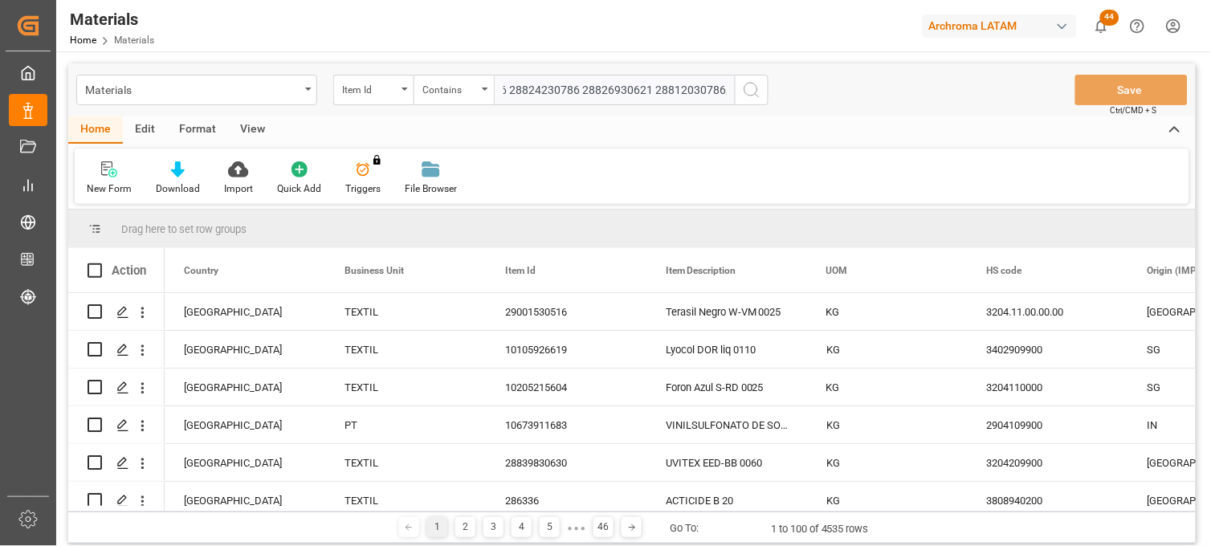
scroll to position [0, 115]
click at [676, 88] on input "28778930823 28732530586 28824230786 28826930621 28812030786,28753530786,2873503…" at bounding box center [614, 90] width 241 height 31
click at [576, 83] on input "28778930823 28732530586,28824230786,28826930621,28812030786,28753530786,2873503…" at bounding box center [614, 90] width 241 height 31
type input "28778930823,28732530586,28824230786,28826930621,28812030786,28753530786,2873503…"
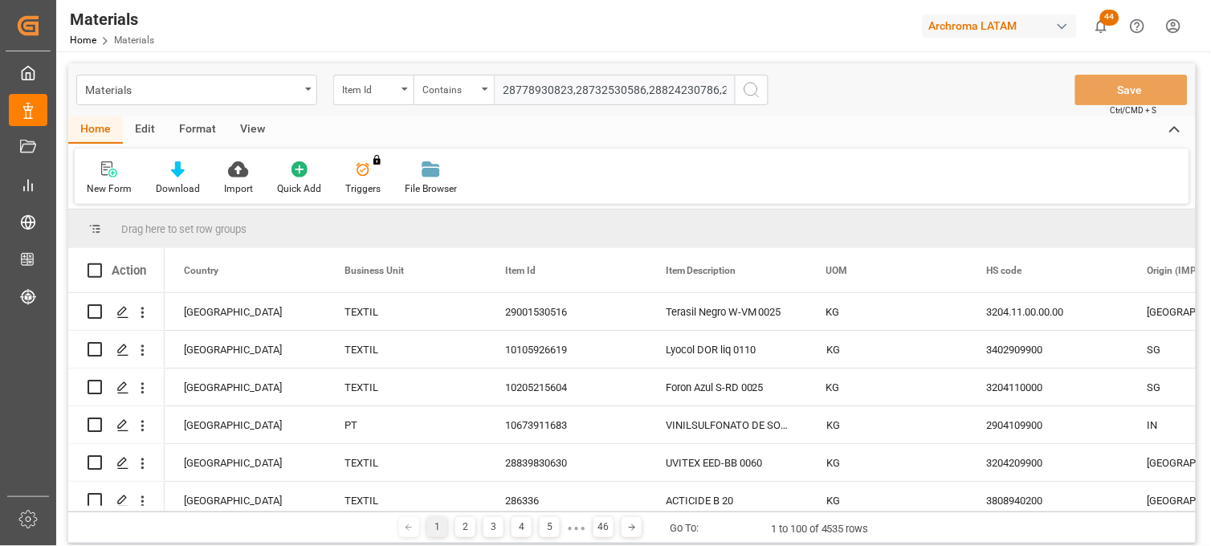
click at [748, 90] on icon "search button" at bounding box center [751, 89] width 19 height 19
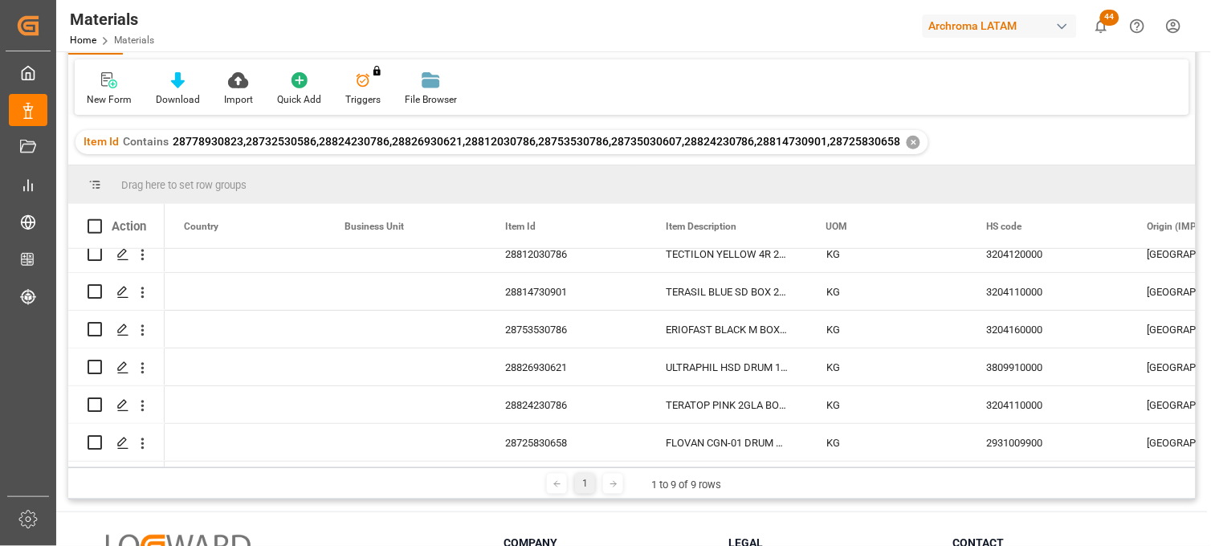
scroll to position [237, 0]
